Goal: Task Accomplishment & Management: Complete application form

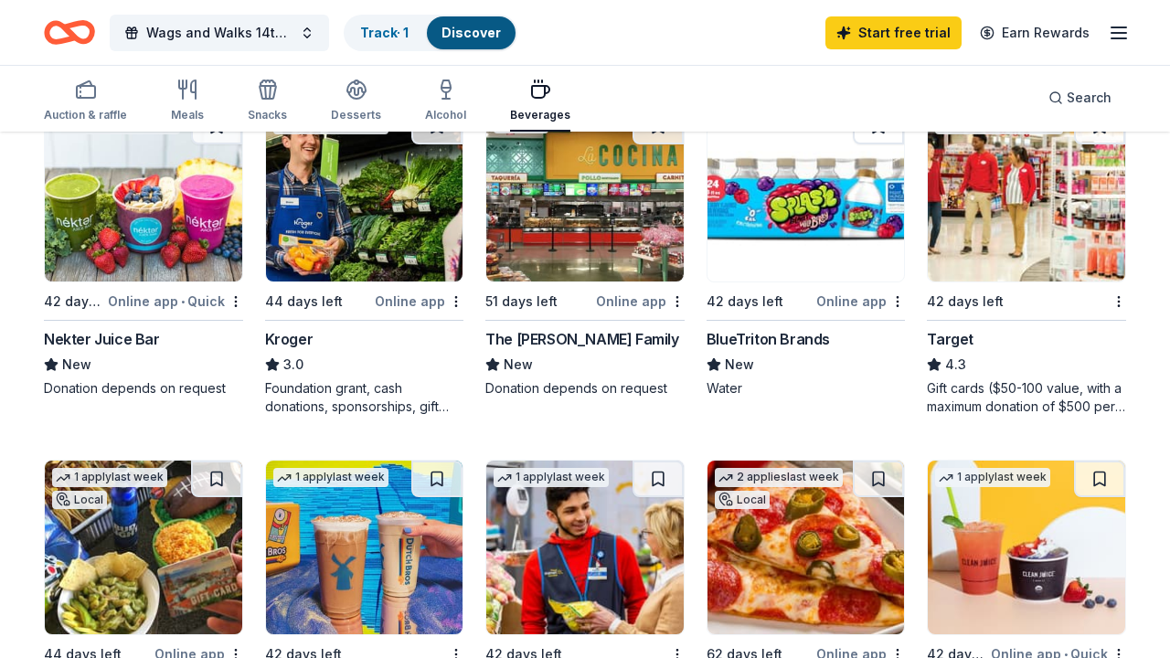
scroll to position [915, 0]
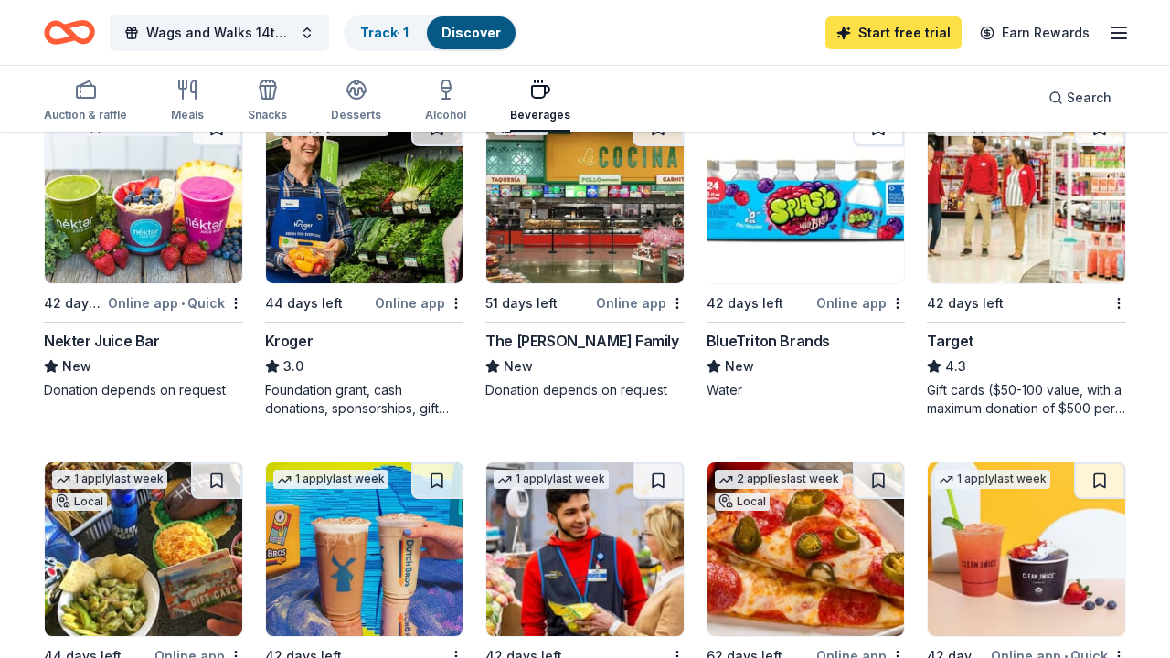
click at [889, 29] on link "Start free trial" at bounding box center [893, 32] width 136 height 33
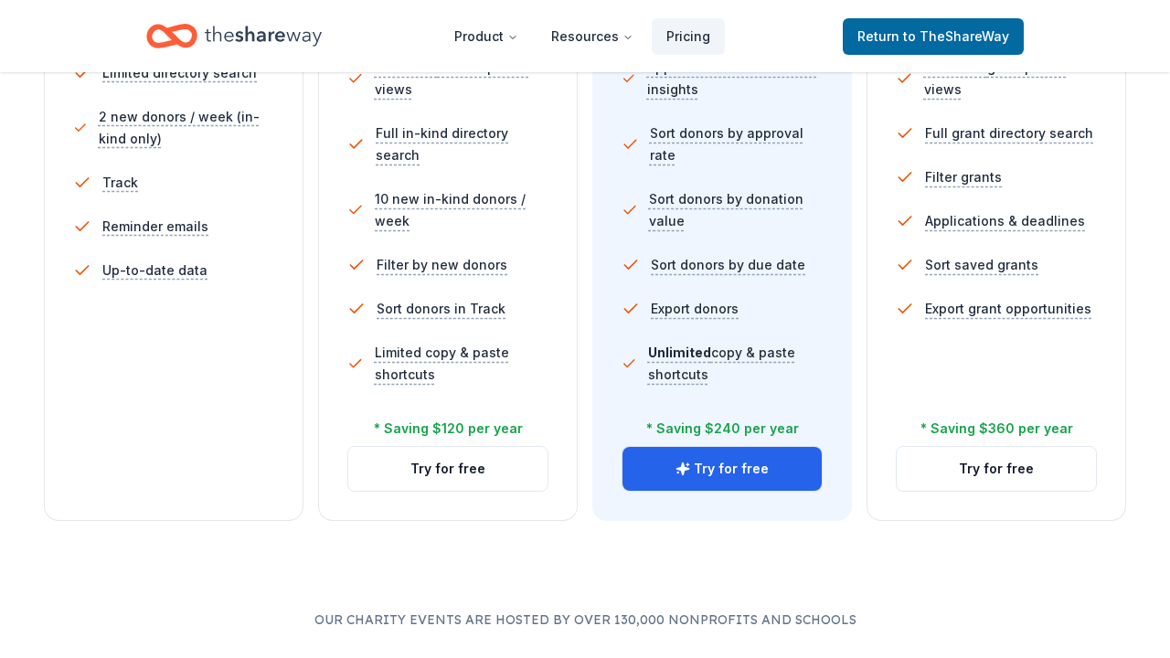
scroll to position [647, 0]
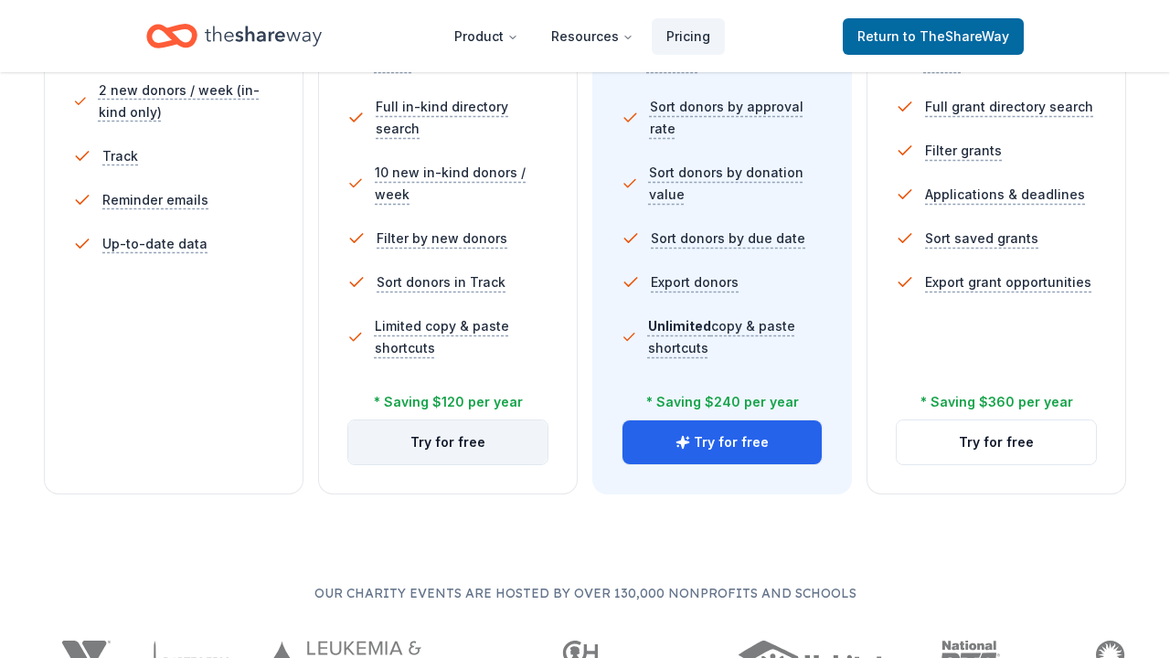
click at [483, 446] on button "Try for free" at bounding box center [447, 442] width 199 height 44
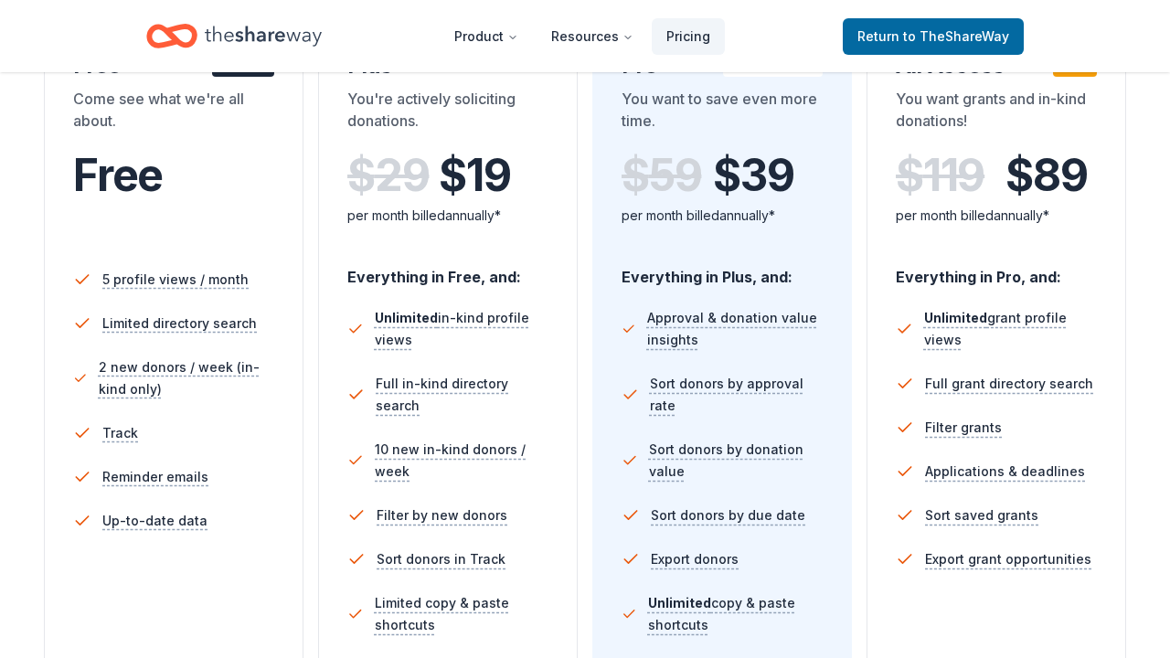
scroll to position [347, 0]
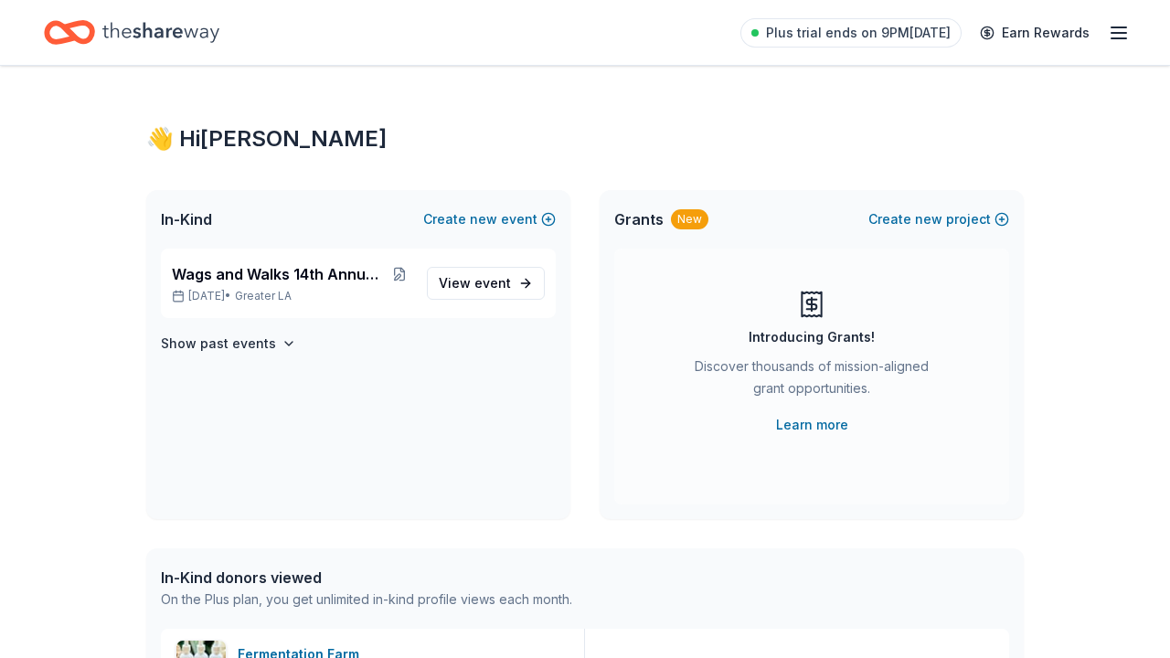
click at [693, 126] on div "👋 Hi [PERSON_NAME]" at bounding box center [584, 138] width 877 height 29
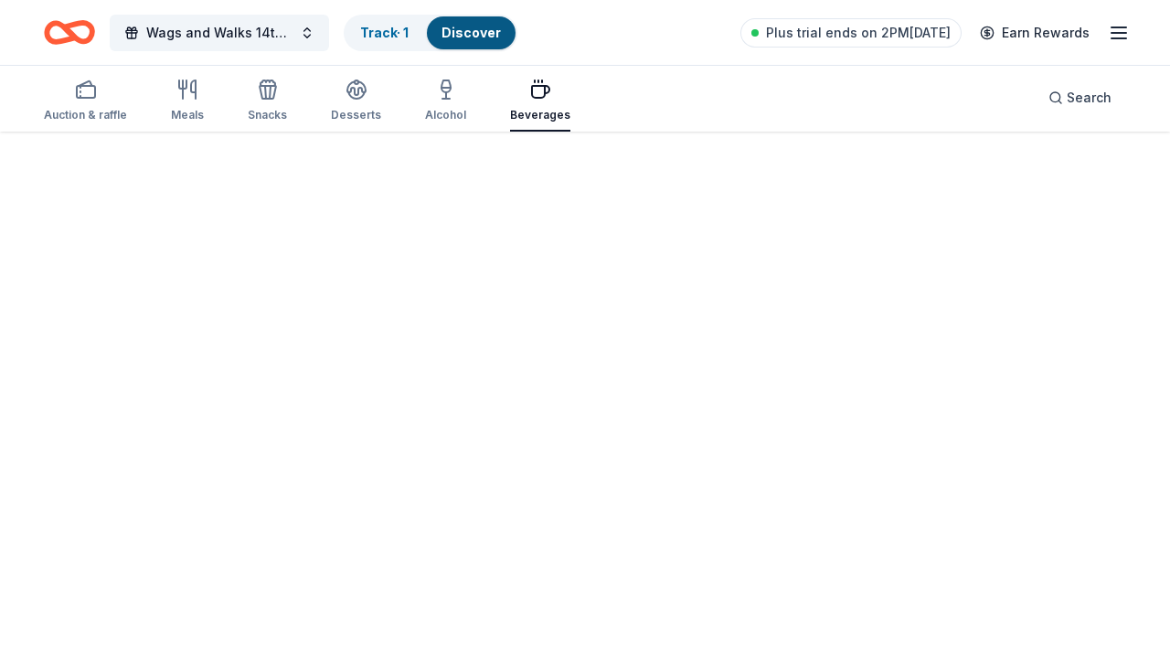
scroll to position [133, 0]
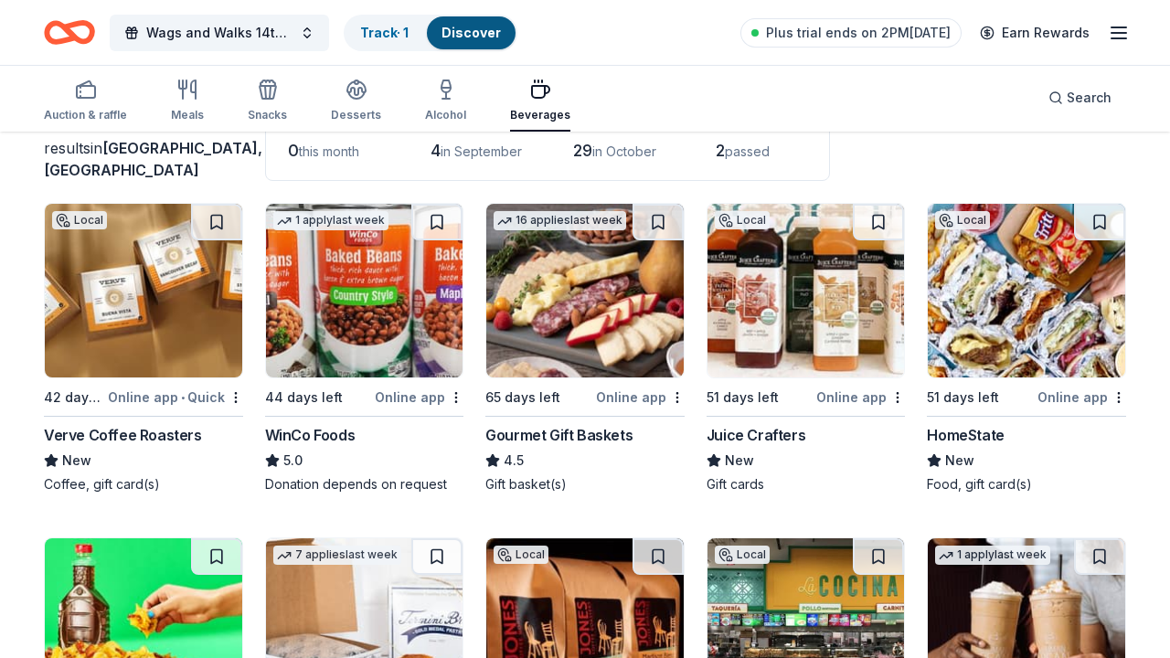
click at [111, 351] on img at bounding box center [143, 291] width 197 height 174
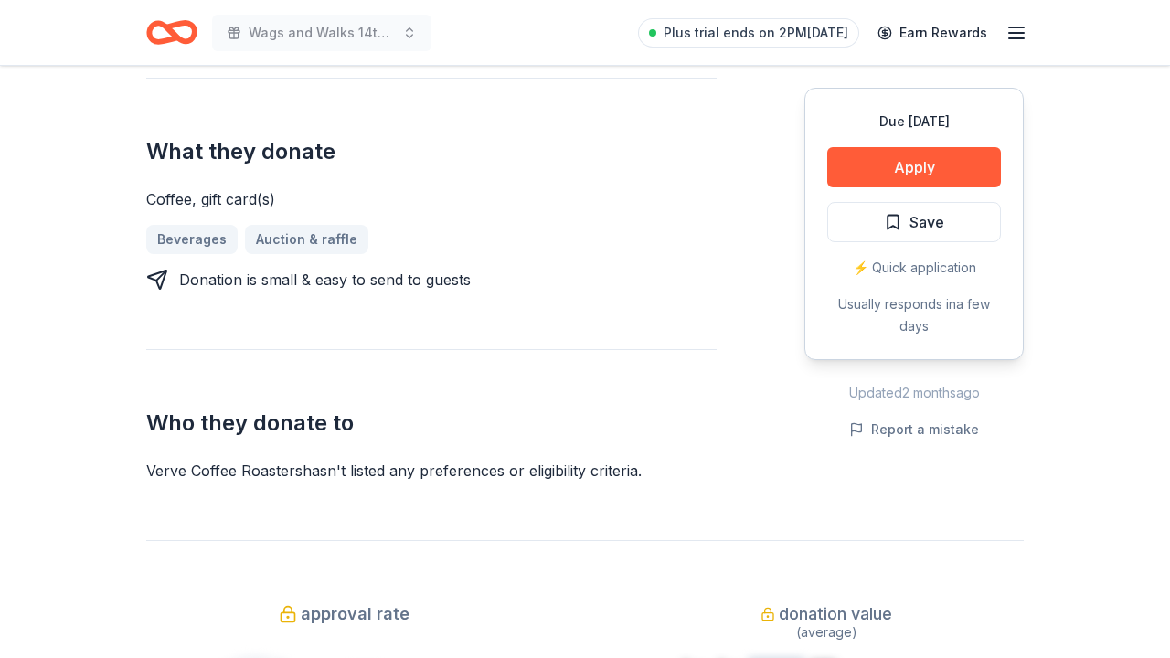
scroll to position [696, 0]
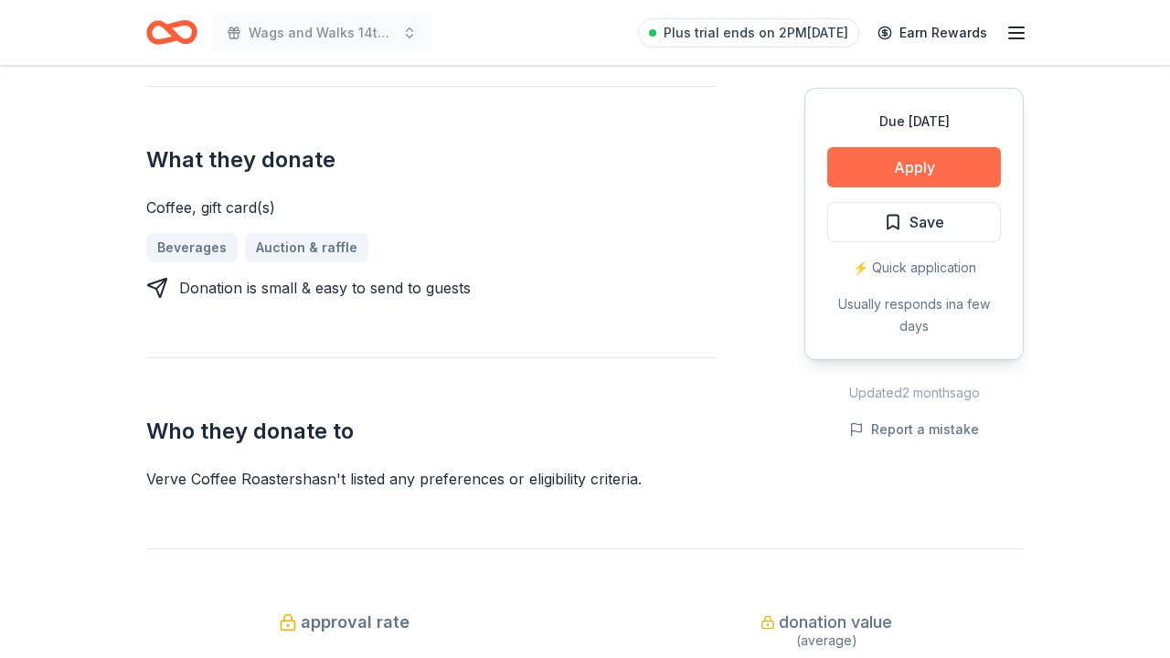
click at [874, 175] on button "Apply" at bounding box center [914, 167] width 174 height 40
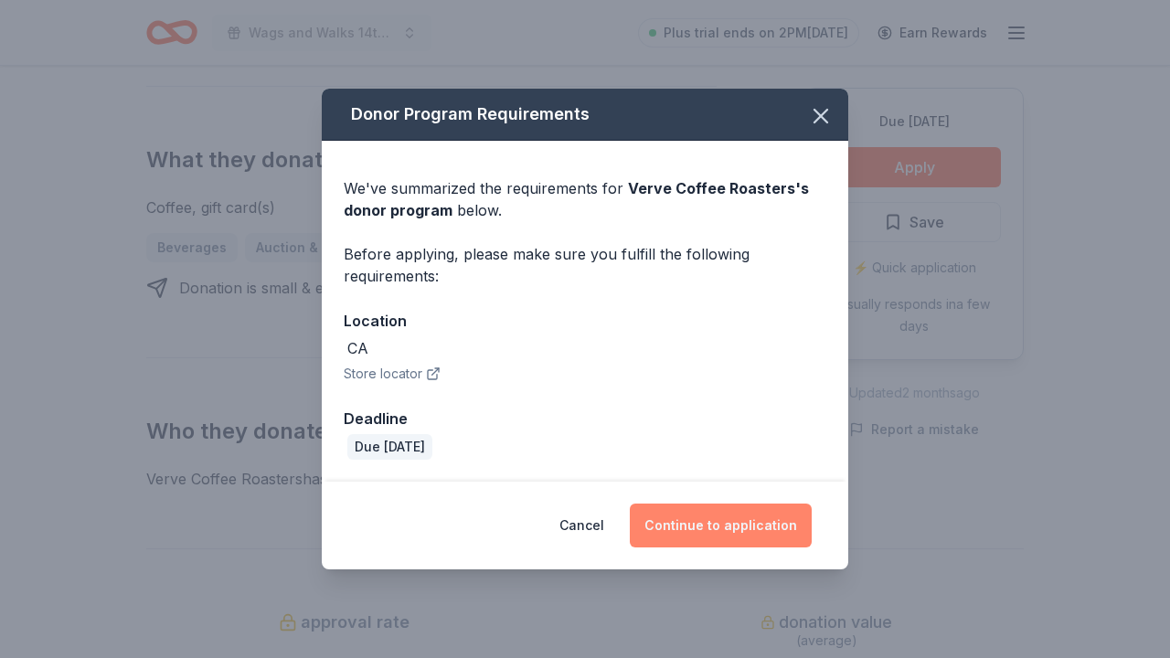
click at [766, 513] on button "Continue to application" at bounding box center [721, 525] width 182 height 44
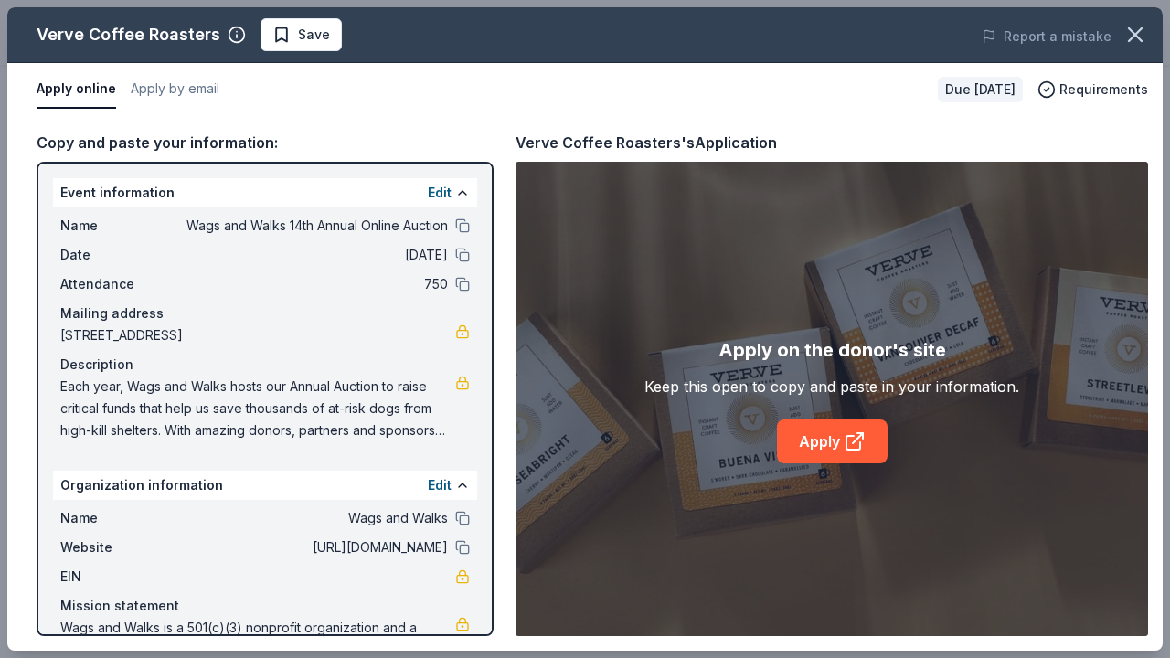
scroll to position [0, 0]
click at [434, 193] on button "Edit" at bounding box center [440, 193] width 24 height 22
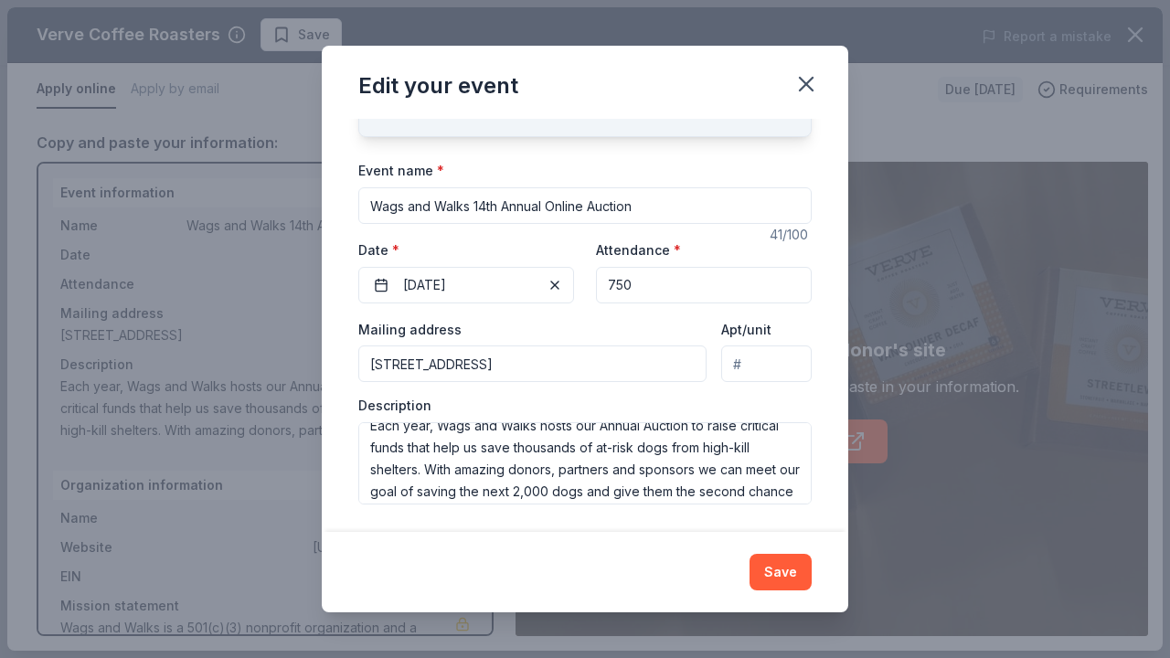
scroll to position [16, 0]
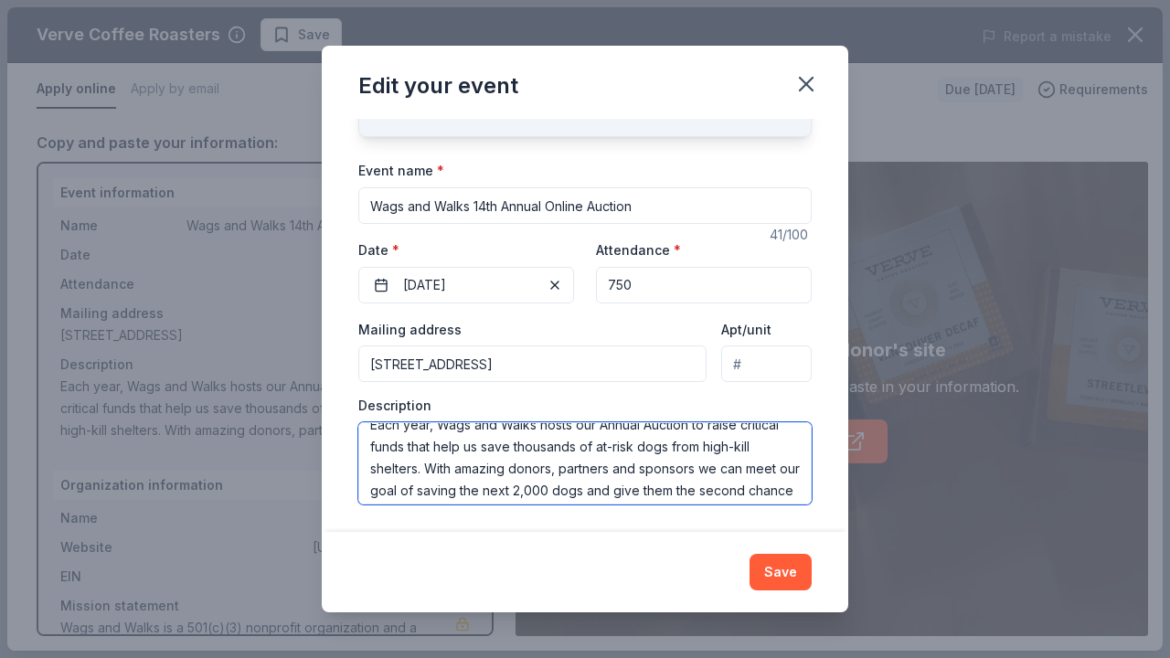
click at [426, 463] on textarea "Each year, Wags and Walks hosts our Annual Auction to raise critical funds that…" at bounding box center [584, 463] width 453 height 82
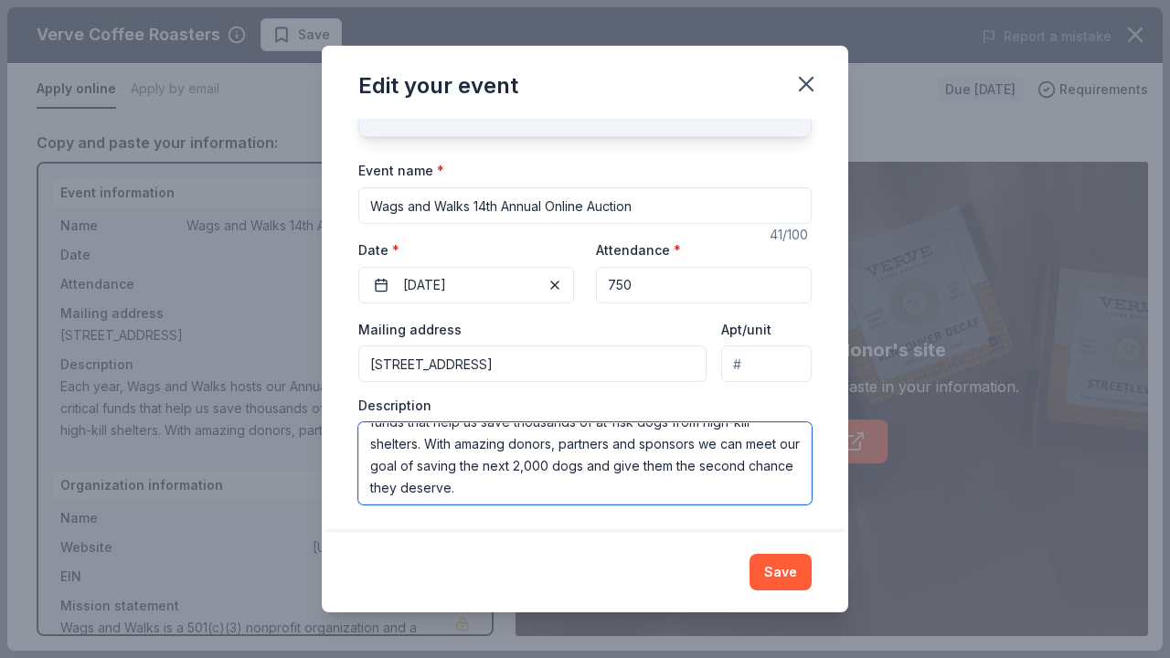
scroll to position [43, 0]
click at [620, 490] on textarea "Each year, Wags and Walks hosts our Annual Auction to raise critical funds that…" at bounding box center [584, 463] width 453 height 82
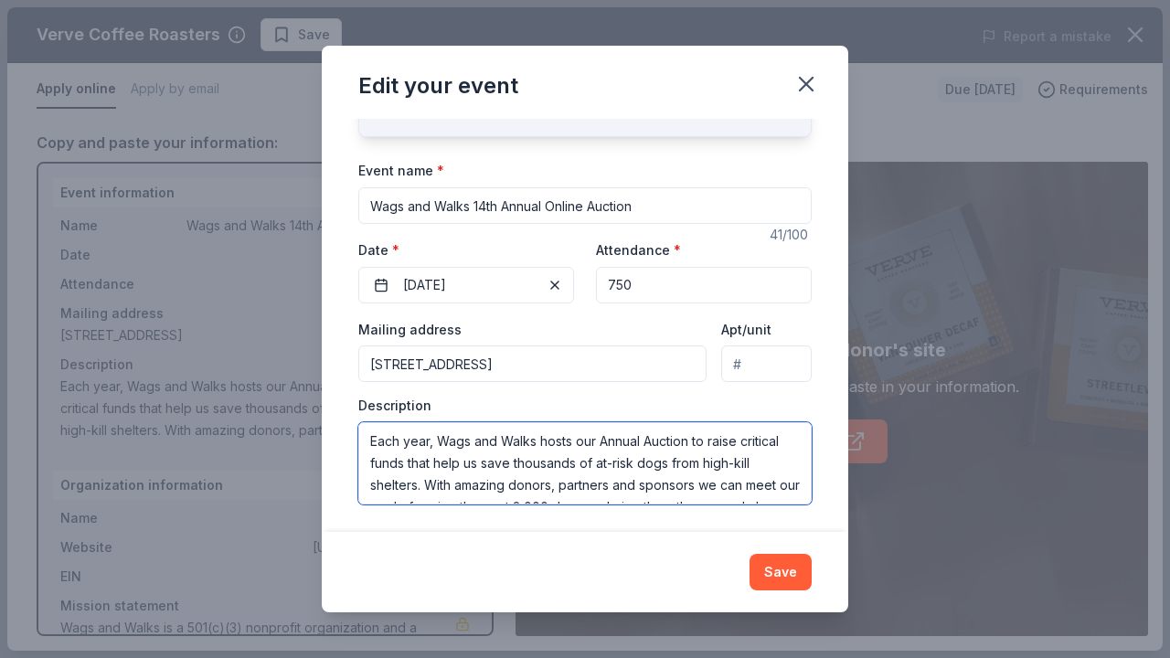
scroll to position [0, 0]
click at [427, 481] on textarea "Each year, Wags and Walks hosts our Annual Auction to raise critical funds that…" at bounding box center [584, 463] width 453 height 82
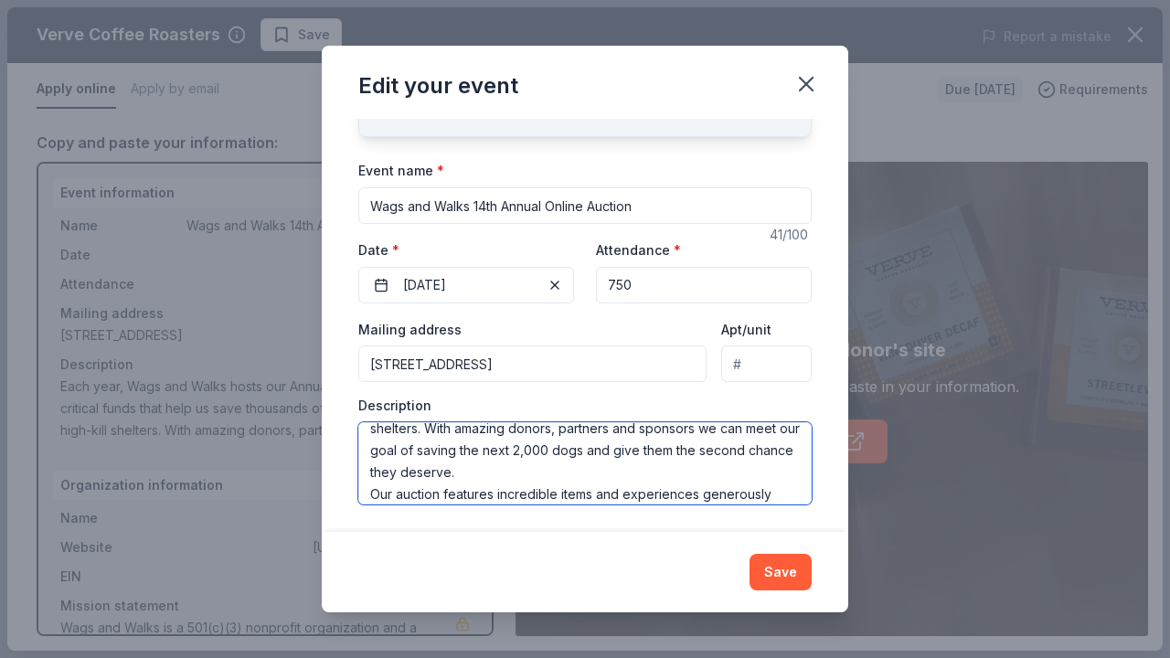
scroll to position [59, 0]
click at [523, 468] on textarea "Each year, Wags and Walks hosts our Annual Auction to raise critical funds that…" at bounding box center [584, 463] width 453 height 82
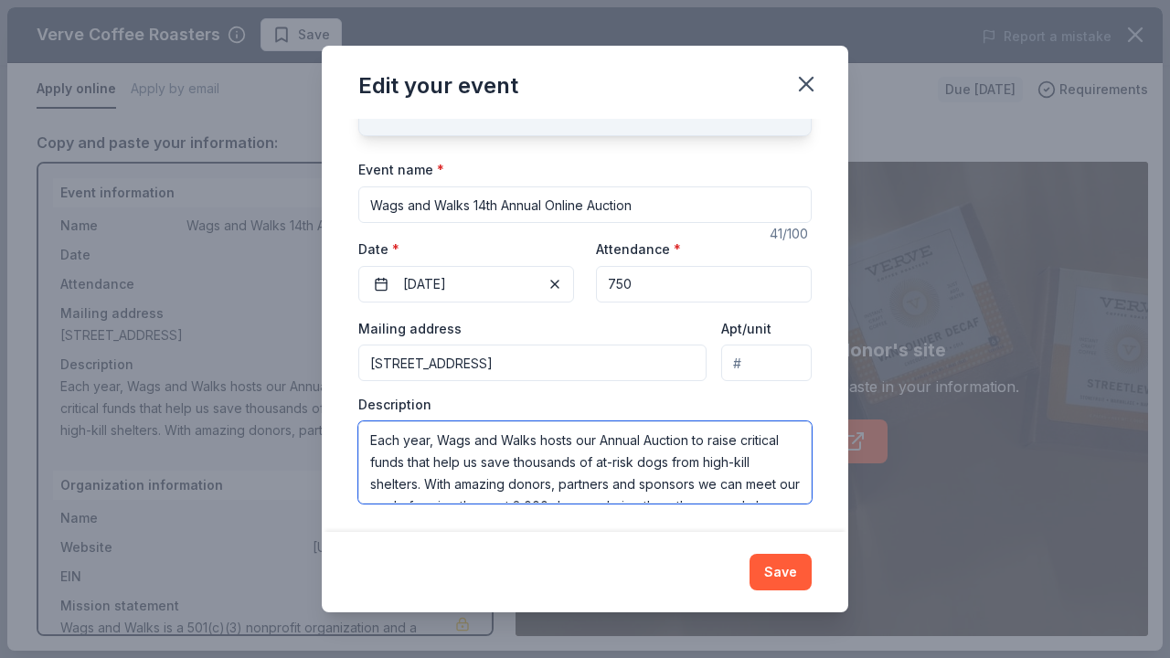
scroll to position [106, 0]
click at [599, 439] on textarea "Each year, Wags and Walks hosts our Annual Auction to raise critical funds that…" at bounding box center [584, 463] width 453 height 82
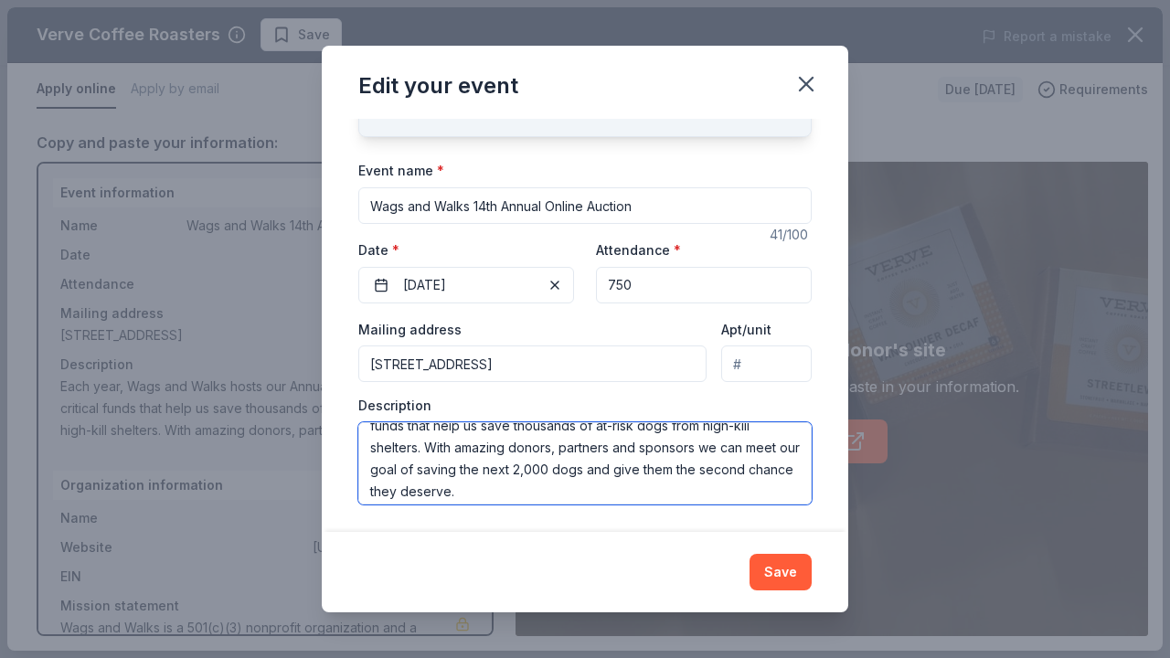
scroll to position [38, 0]
click at [427, 450] on textarea "Each year, Wags and Walks hosts our Annual Auction to raise critical funds that…" at bounding box center [584, 463] width 453 height 82
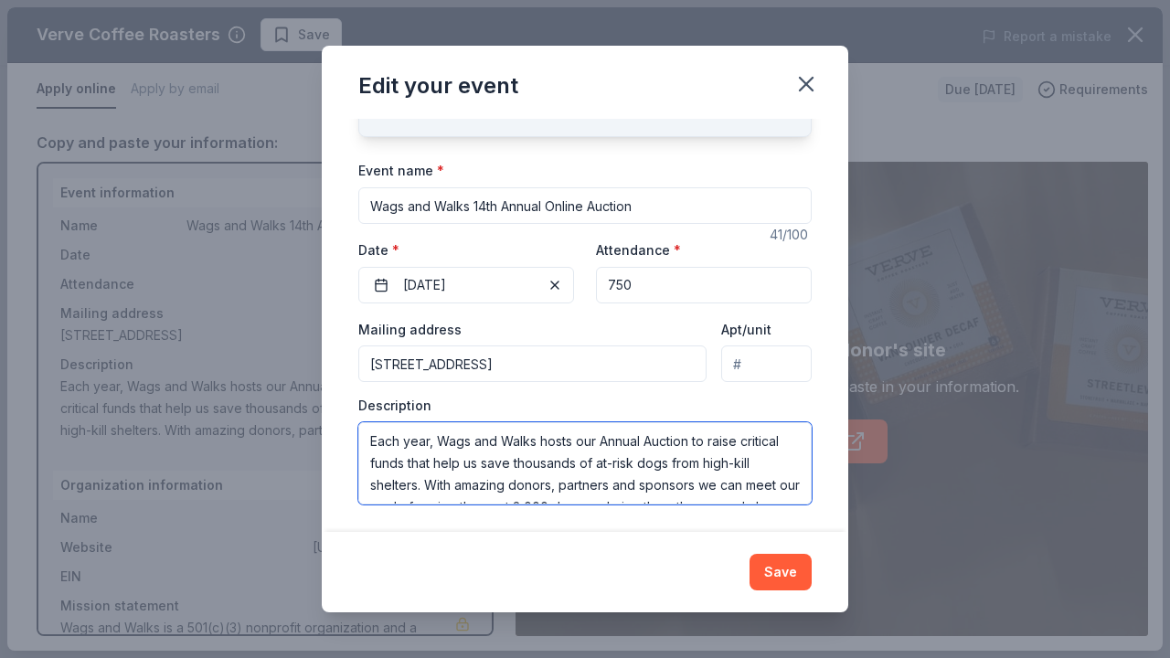
scroll to position [0, 0]
click at [434, 443] on textarea "Each year, Wags and Walks hosts our Annual Auction to raise critical funds that…" at bounding box center [584, 463] width 453 height 82
click at [426, 487] on textarea "Each year, Wags and Walks hosts our Annual Auction to raise critical funds that…" at bounding box center [584, 463] width 453 height 82
paste textarea "This fall, we’re launching our Annual Auction across all Wags & Walks branches …"
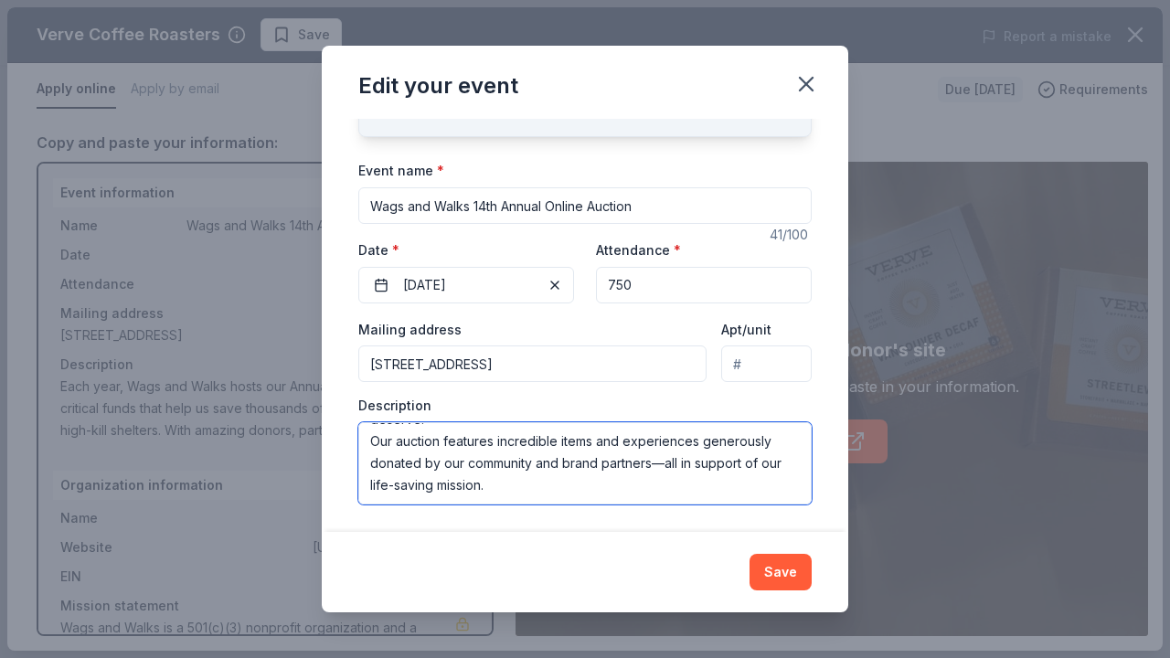
scroll to position [175, 0]
click at [635, 480] on textarea "Each year, Wags and Walks hosts our Annual Auction to raise critical funds that…" at bounding box center [584, 463] width 453 height 82
type textarea "Each year, Wags and Walks hosts our Annual Auction to raise critical funds that…"
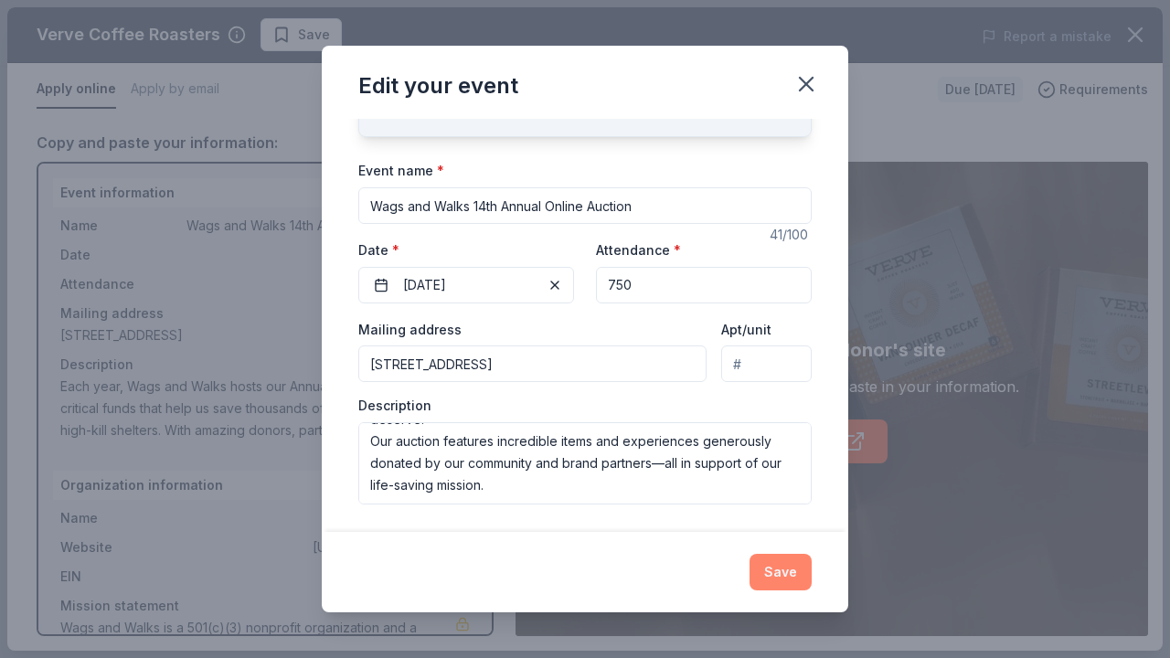
click at [768, 563] on button "Save" at bounding box center [780, 572] width 62 height 37
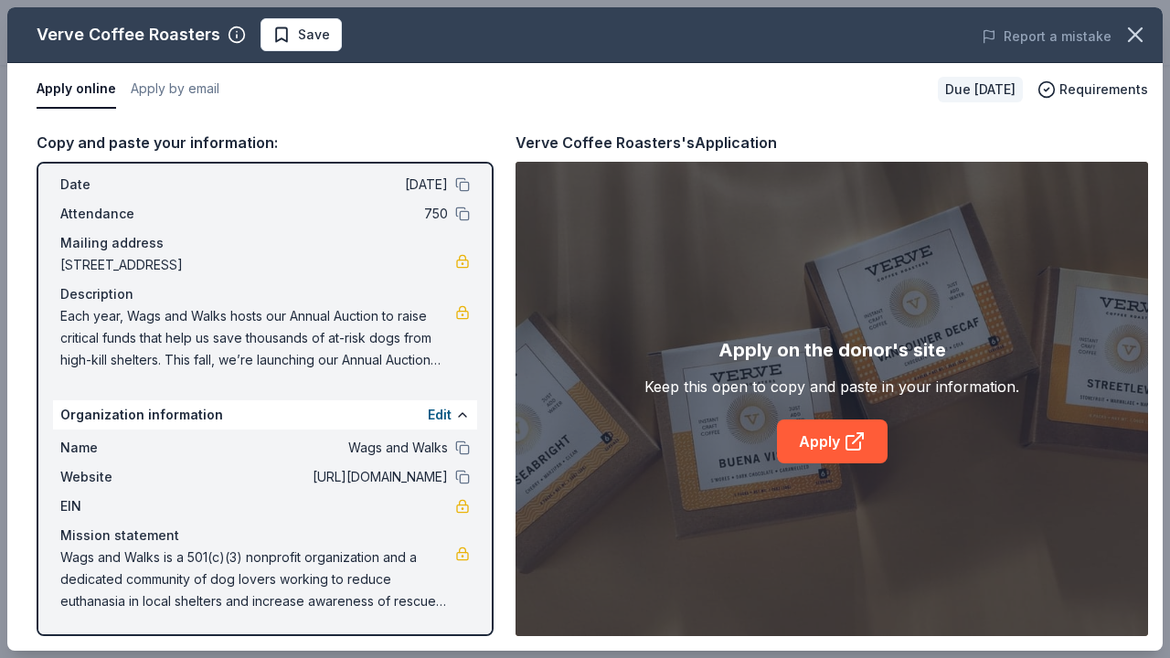
scroll to position [70, 0]
click at [819, 442] on link "Apply" at bounding box center [832, 441] width 111 height 44
